Goal: Go to known website: Go to known website

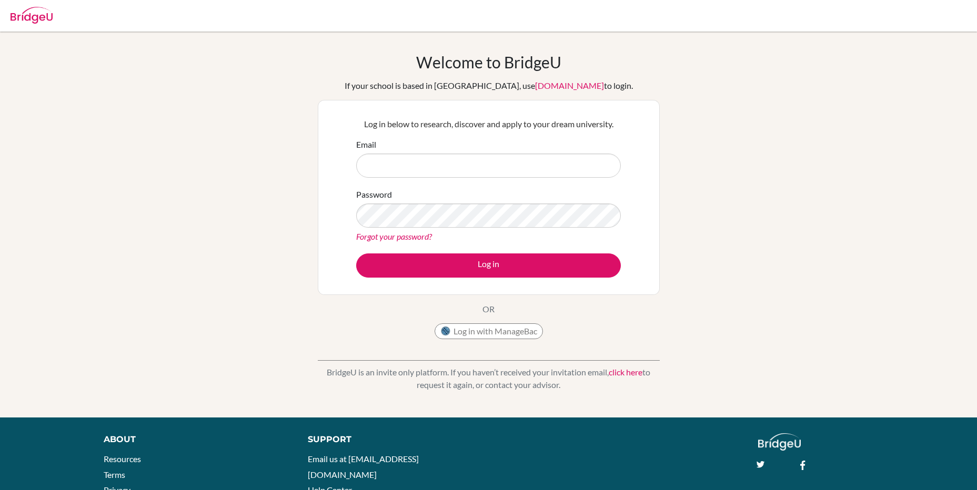
click at [936, 369] on div "Welcome to [GEOGRAPHIC_DATA] If your school is based in [GEOGRAPHIC_DATA], use …" at bounding box center [488, 225] width 977 height 344
click at [809, 253] on div "Welcome to [GEOGRAPHIC_DATA] If your school is based in [GEOGRAPHIC_DATA], use …" at bounding box center [488, 225] width 977 height 344
click at [552, 83] on link "[DOMAIN_NAME]" at bounding box center [569, 86] width 69 height 10
